Goal: Information Seeking & Learning: Learn about a topic

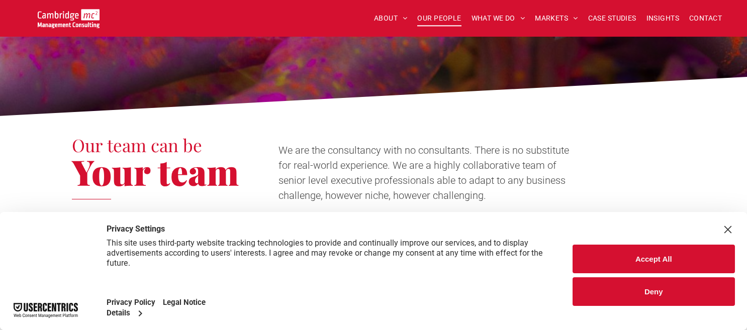
scroll to position [453, 0]
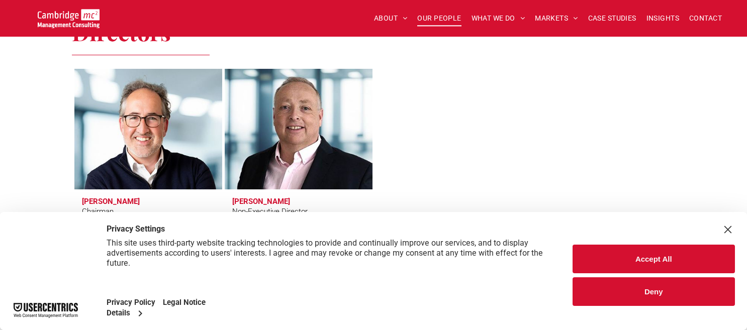
click at [731, 232] on div "Close Layer" at bounding box center [728, 230] width 14 height 14
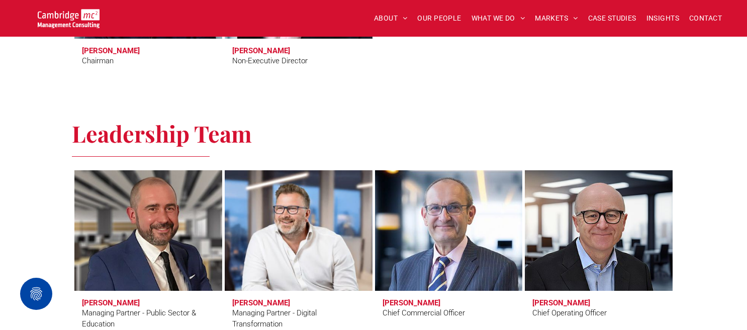
scroll to position [654, 0]
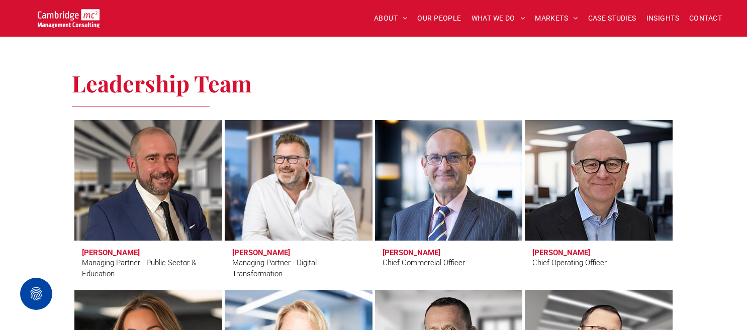
click at [593, 179] on link at bounding box center [598, 181] width 156 height 128
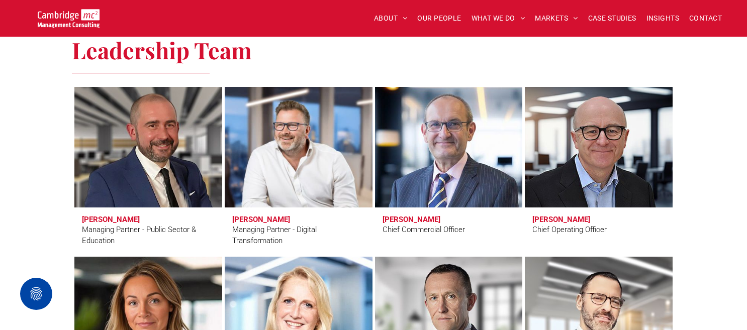
scroll to position [754, 0]
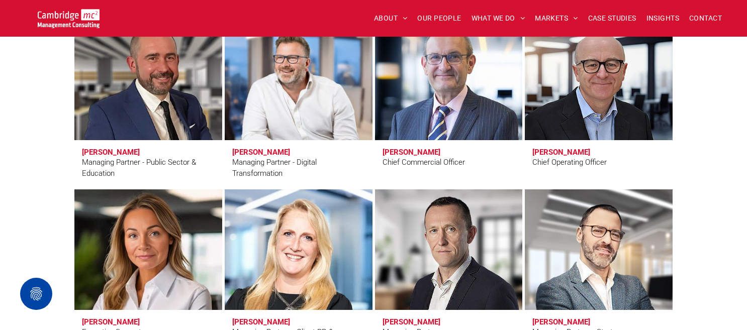
click at [706, 178] on div "Leadership Team Craig Cheney Managing Partner - Public Sector & Education Simon…" at bounding box center [373, 252] width 747 height 604
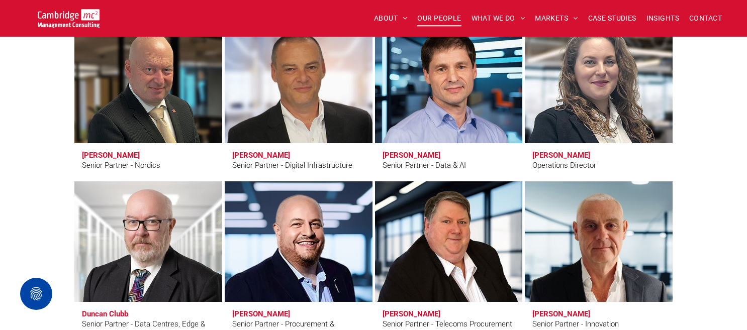
scroll to position [1358, 0]
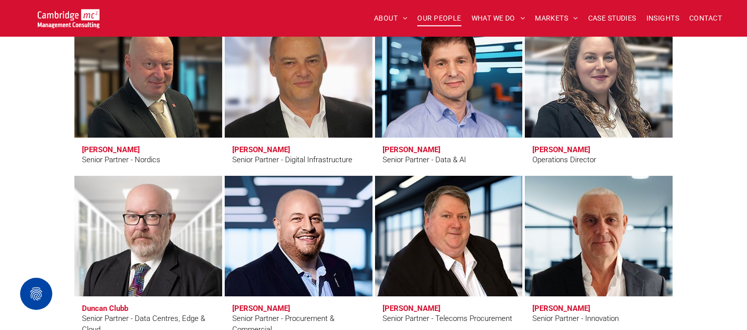
click at [304, 98] on link "Andy Bax" at bounding box center [298, 78] width 156 height 128
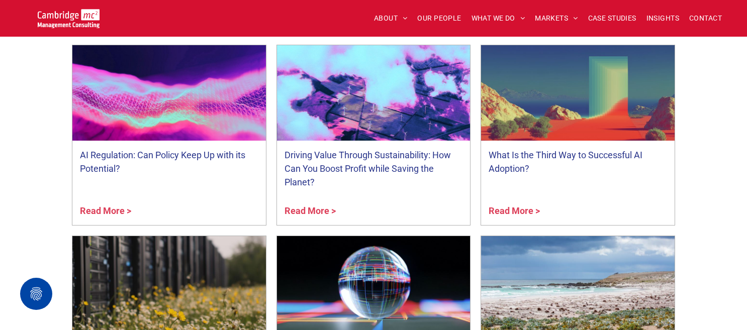
scroll to position [3973, 0]
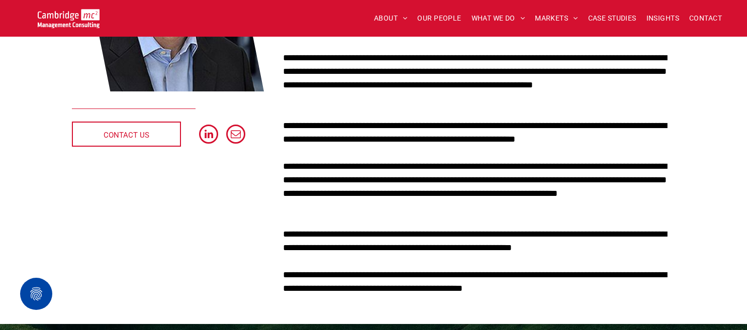
scroll to position [251, 0]
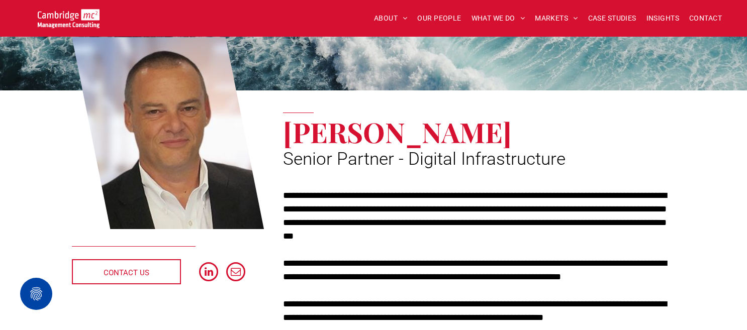
scroll to position [201, 0]
